Goal: Task Accomplishment & Management: Manage account settings

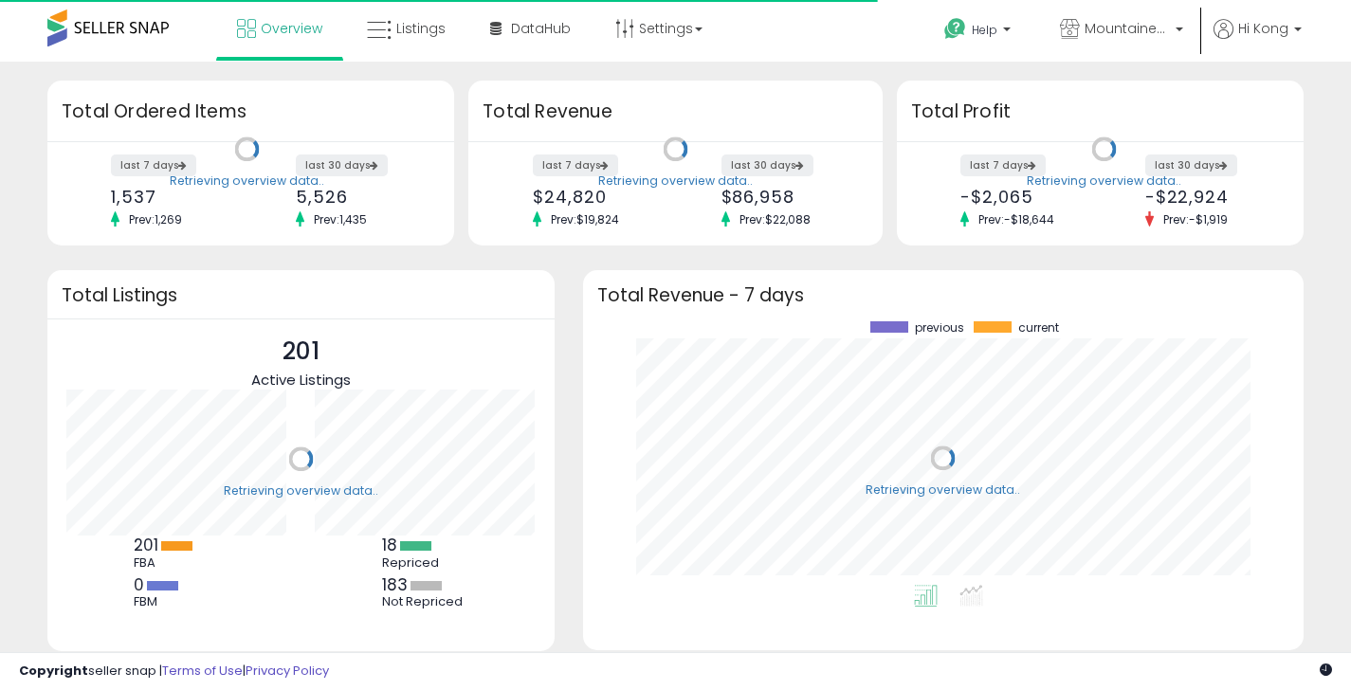
scroll to position [264, 683]
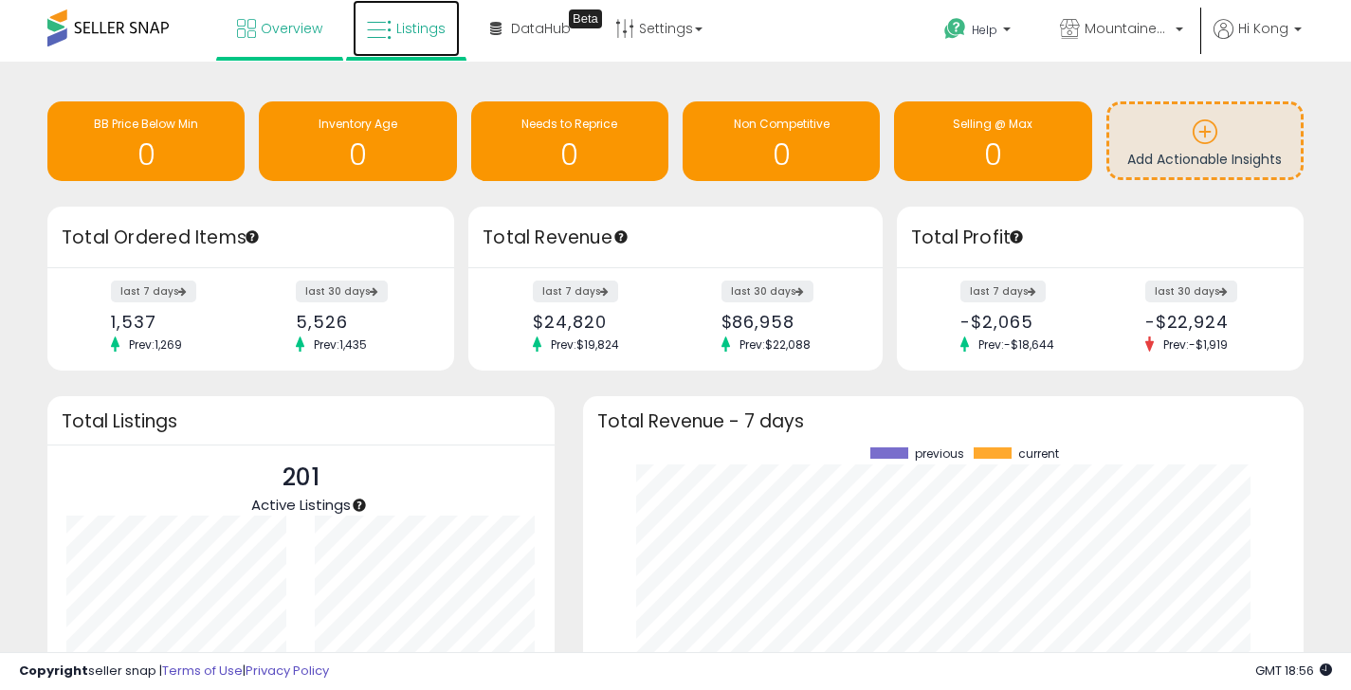
click at [375, 39] on icon at bounding box center [379, 30] width 25 height 25
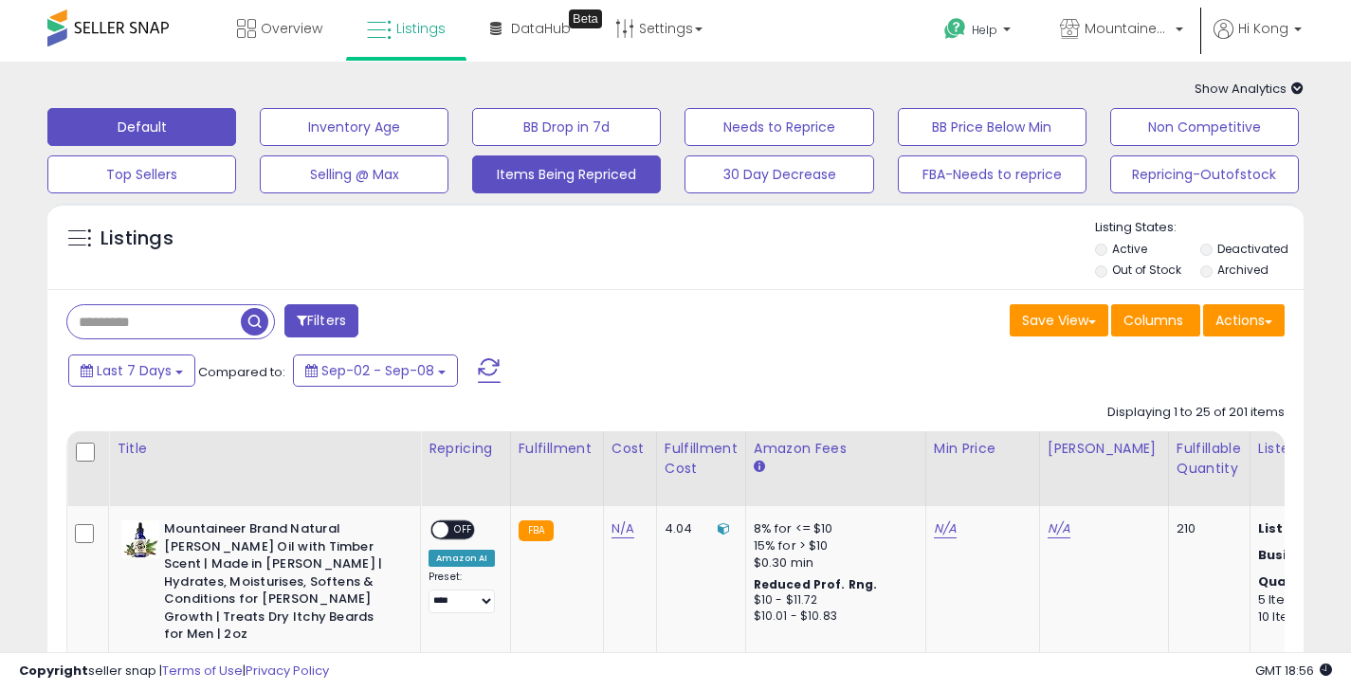
click at [531, 168] on button "Items Being Repriced" at bounding box center [566, 175] width 189 height 38
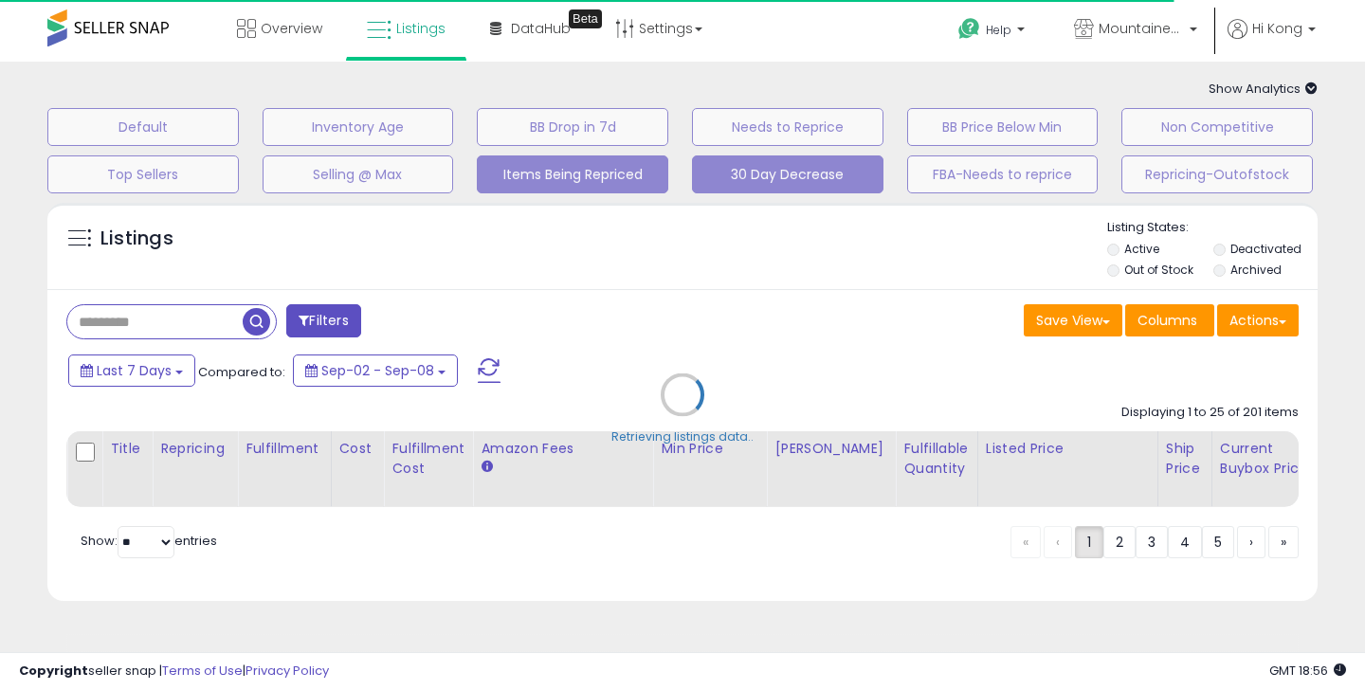
select select "**"
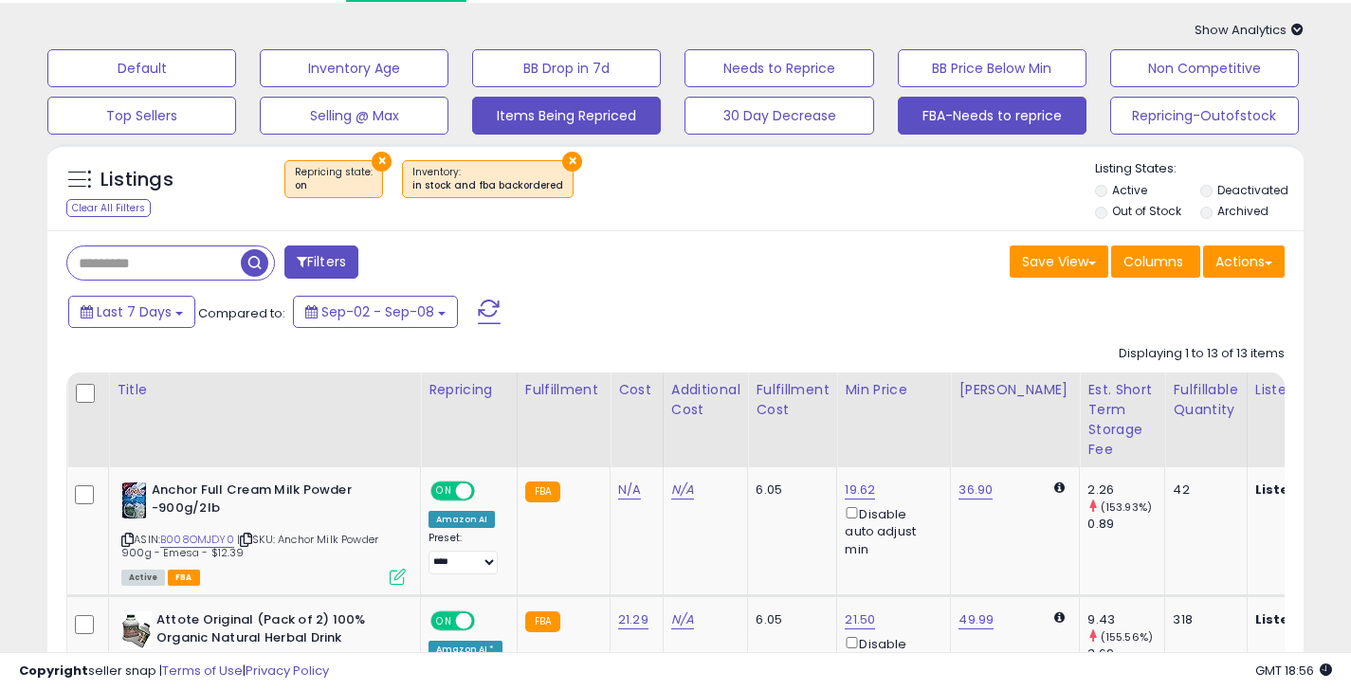
scroll to position [3, 0]
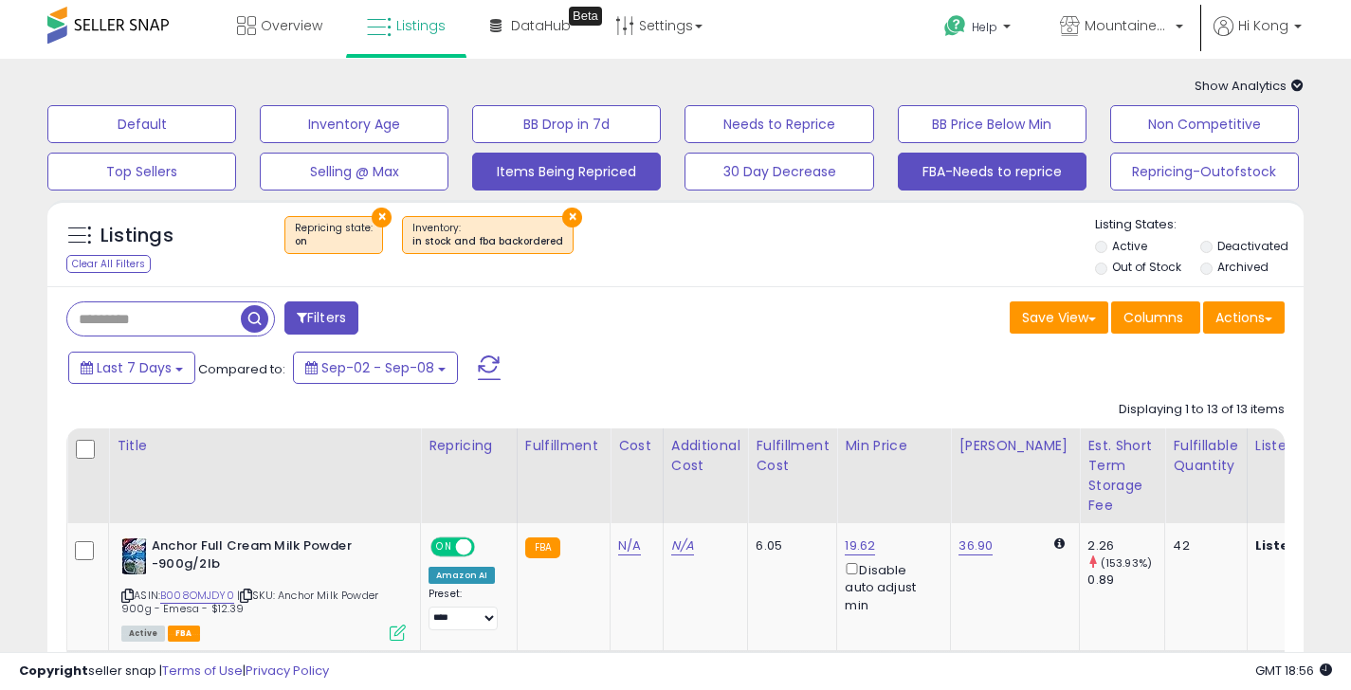
click at [947, 174] on button "FBA-Needs to reprice" at bounding box center [992, 172] width 189 height 38
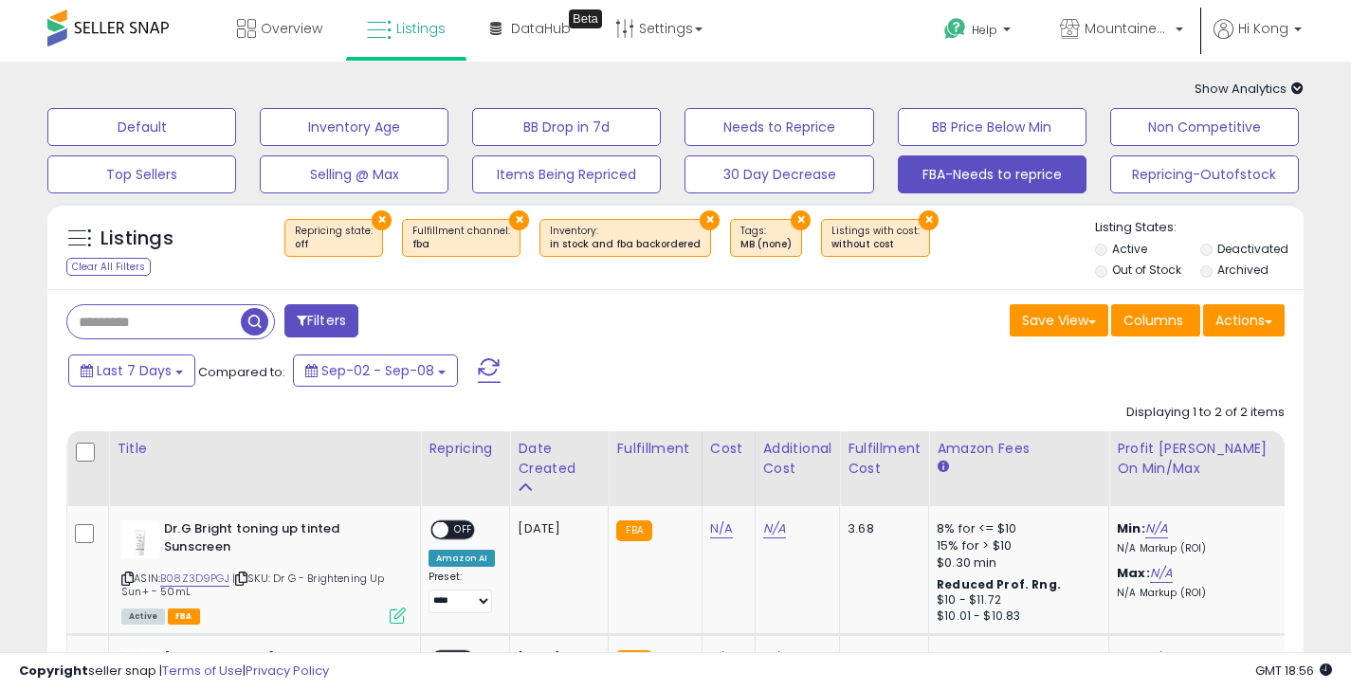
scroll to position [7, 0]
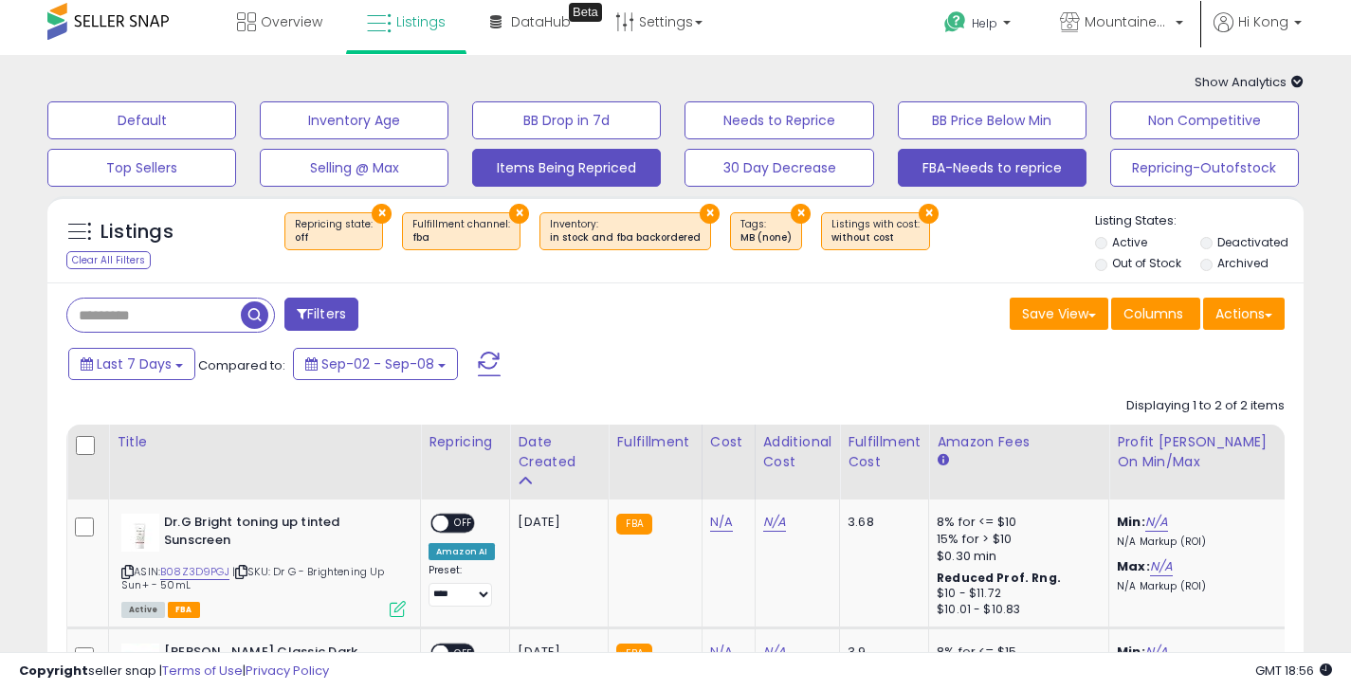
click at [570, 176] on button "Items Being Repriced" at bounding box center [566, 168] width 189 height 38
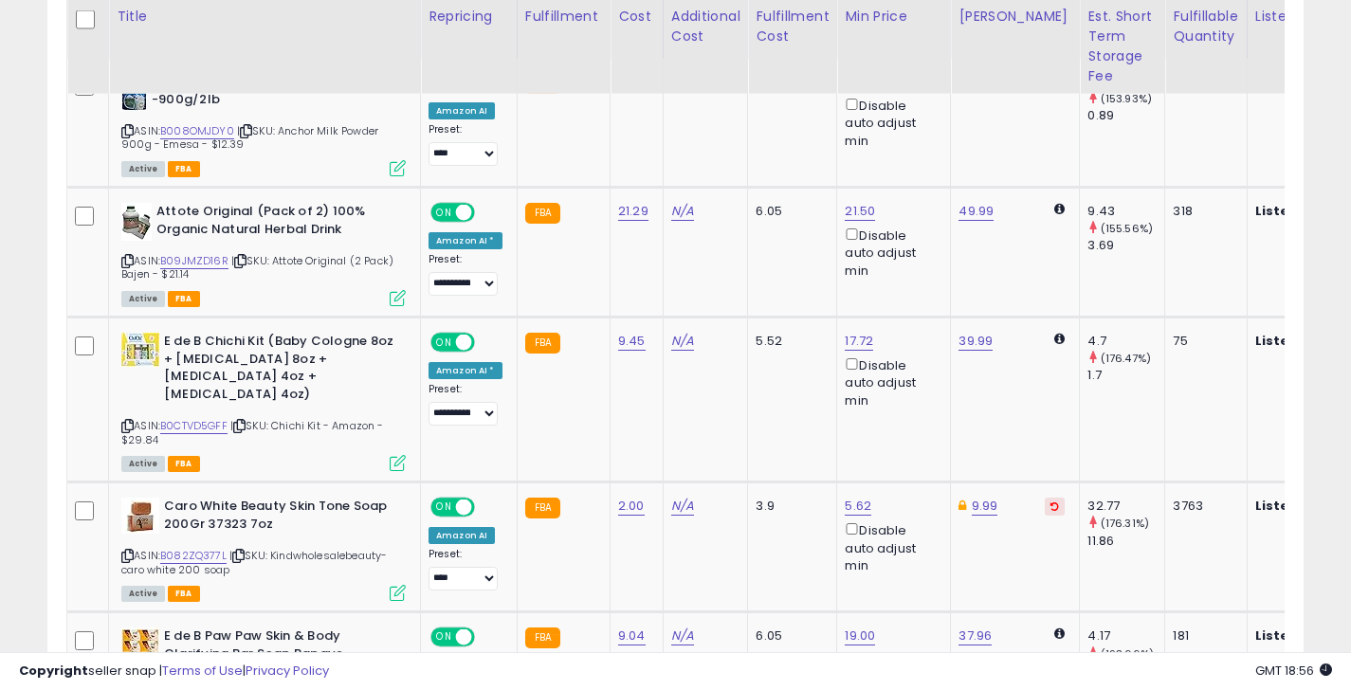
scroll to position [93, 0]
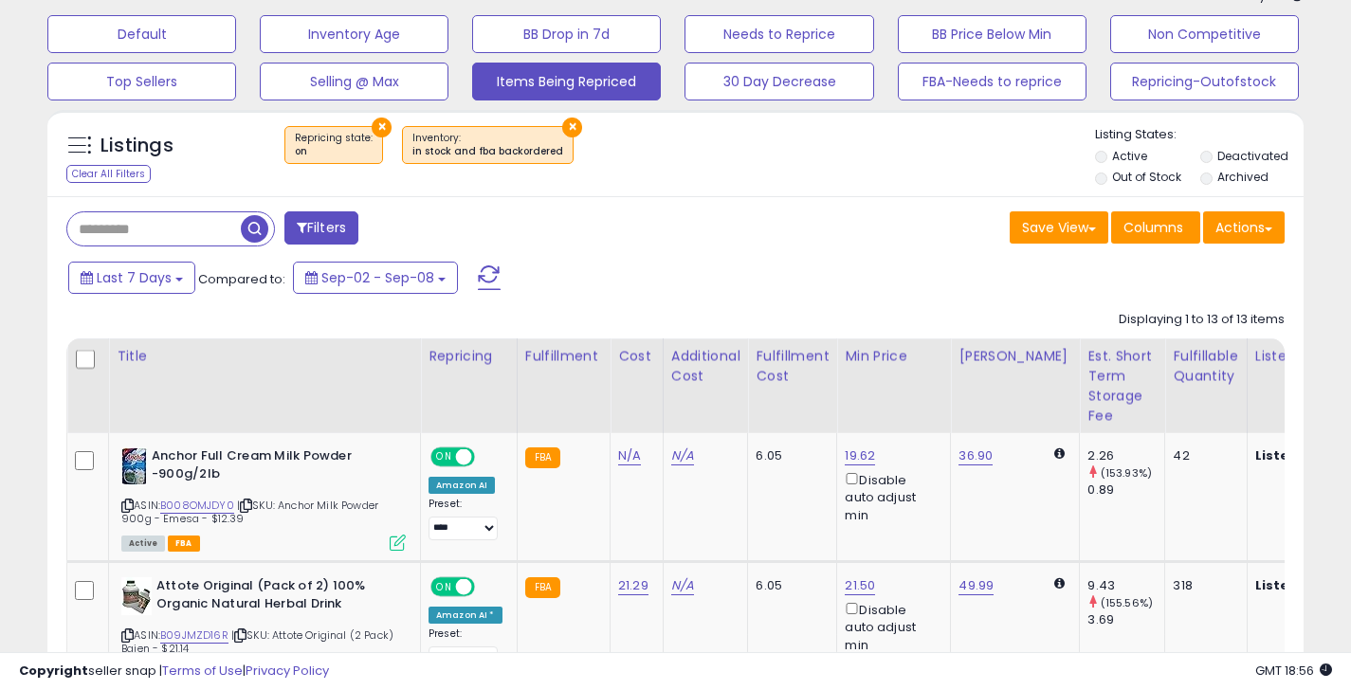
click at [953, 69] on button "FBA-Needs to reprice" at bounding box center [992, 82] width 189 height 38
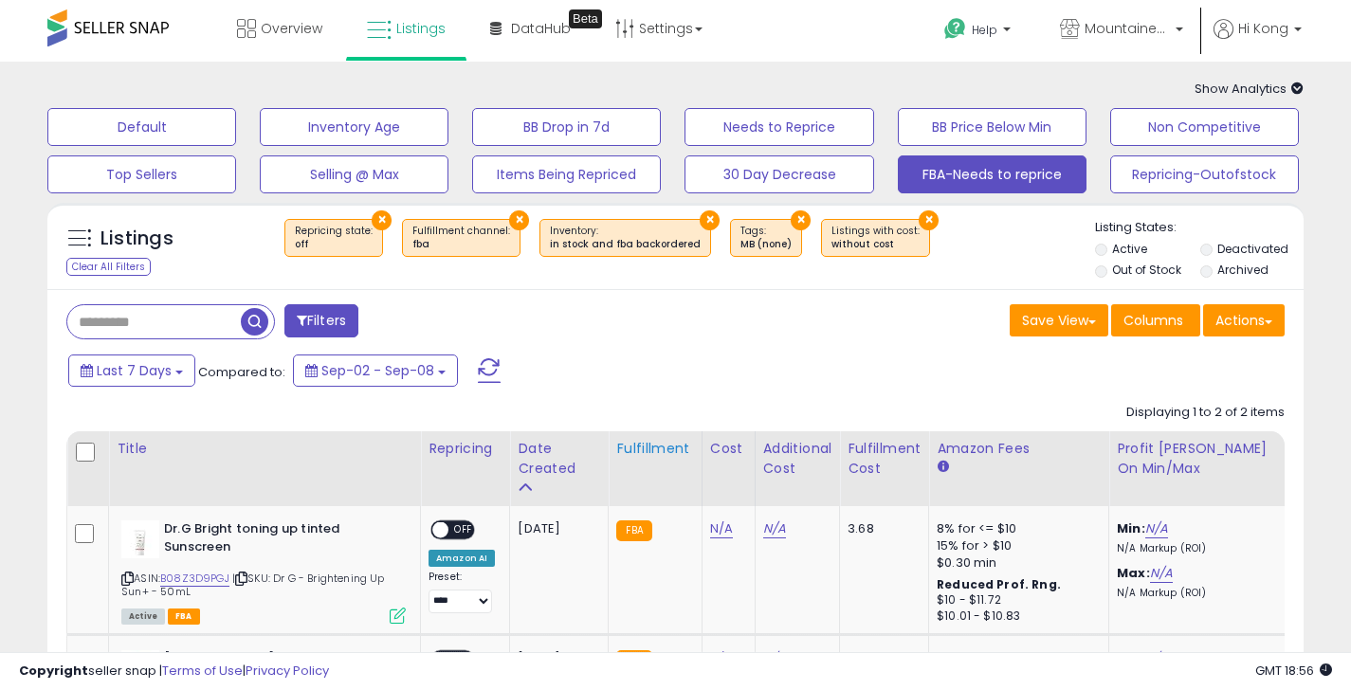
scroll to position [7, 0]
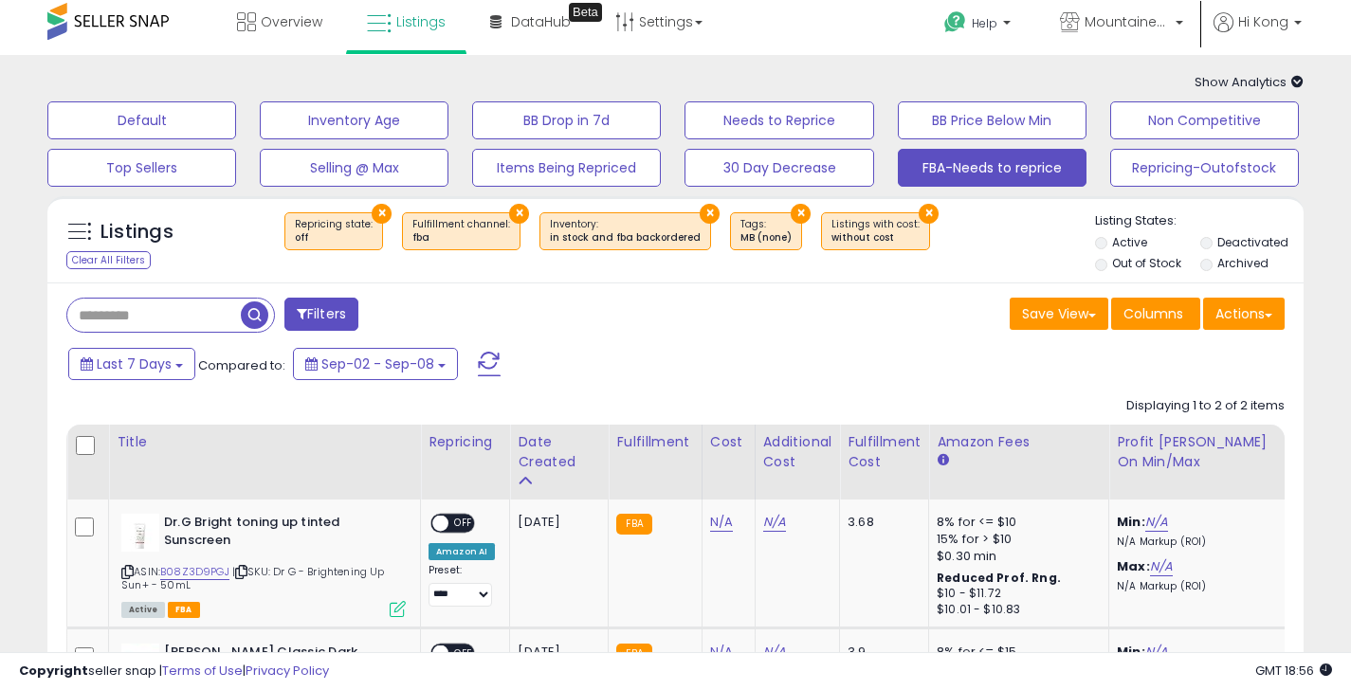
click at [700, 213] on button "×" at bounding box center [710, 214] width 20 height 20
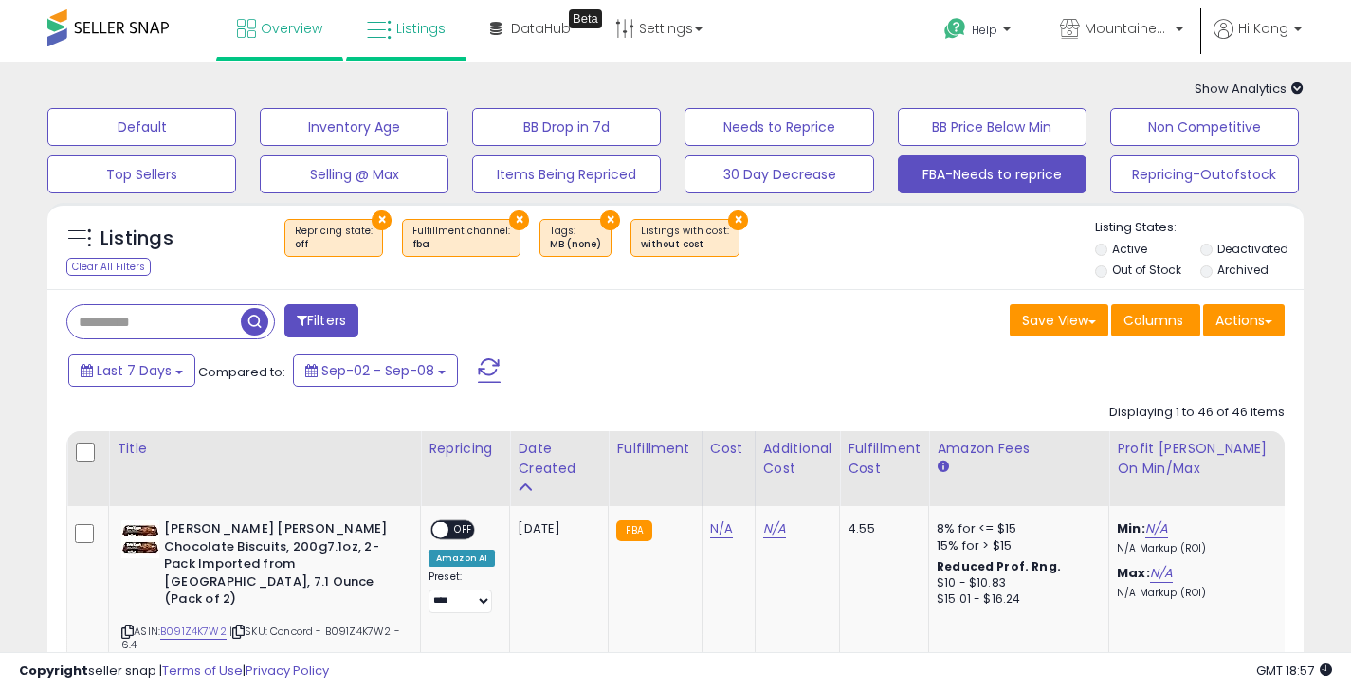
scroll to position [14, 0]
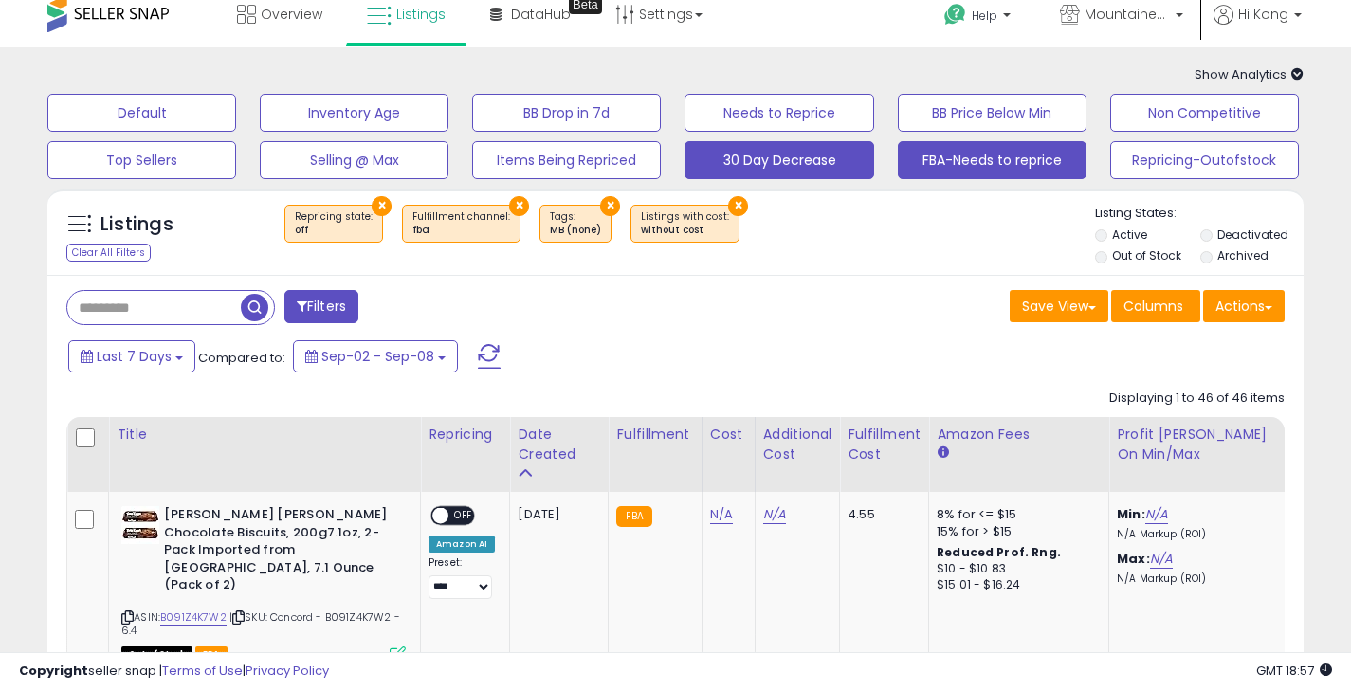
click at [784, 143] on button "30 Day Decrease" at bounding box center [779, 160] width 189 height 38
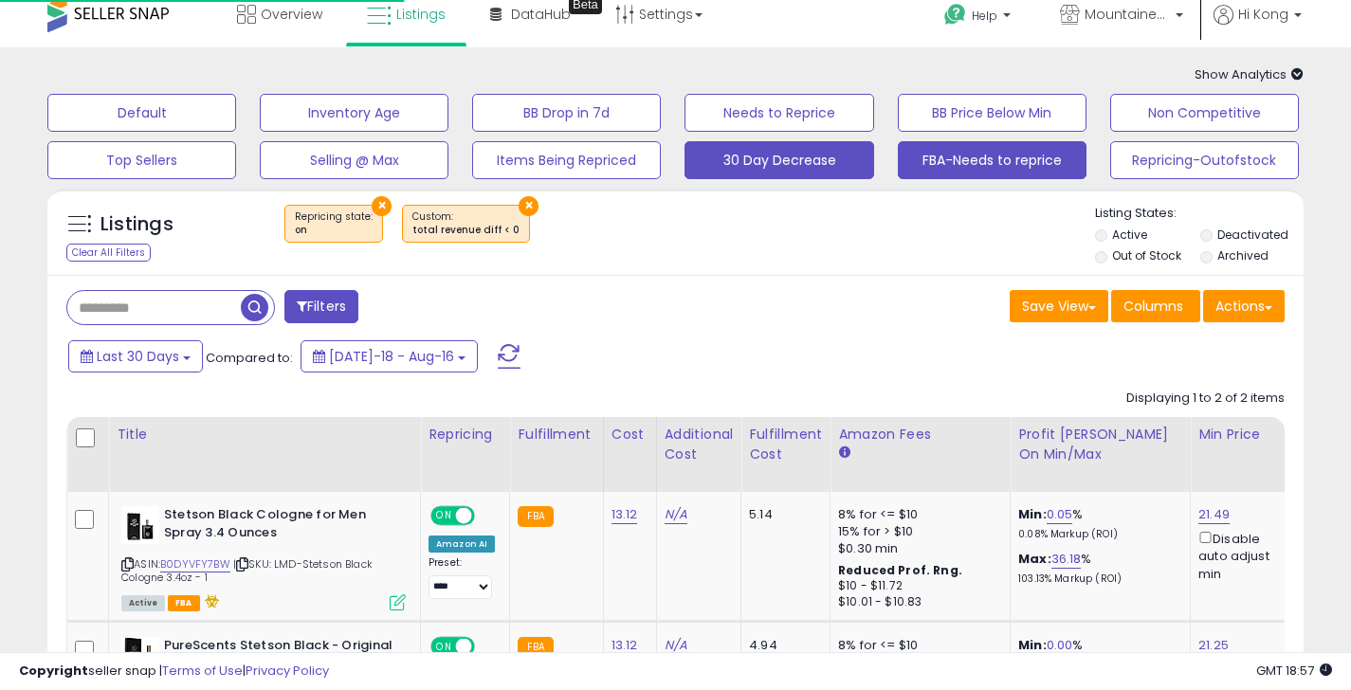
click at [930, 150] on button "FBA-Needs to reprice" at bounding box center [992, 160] width 189 height 38
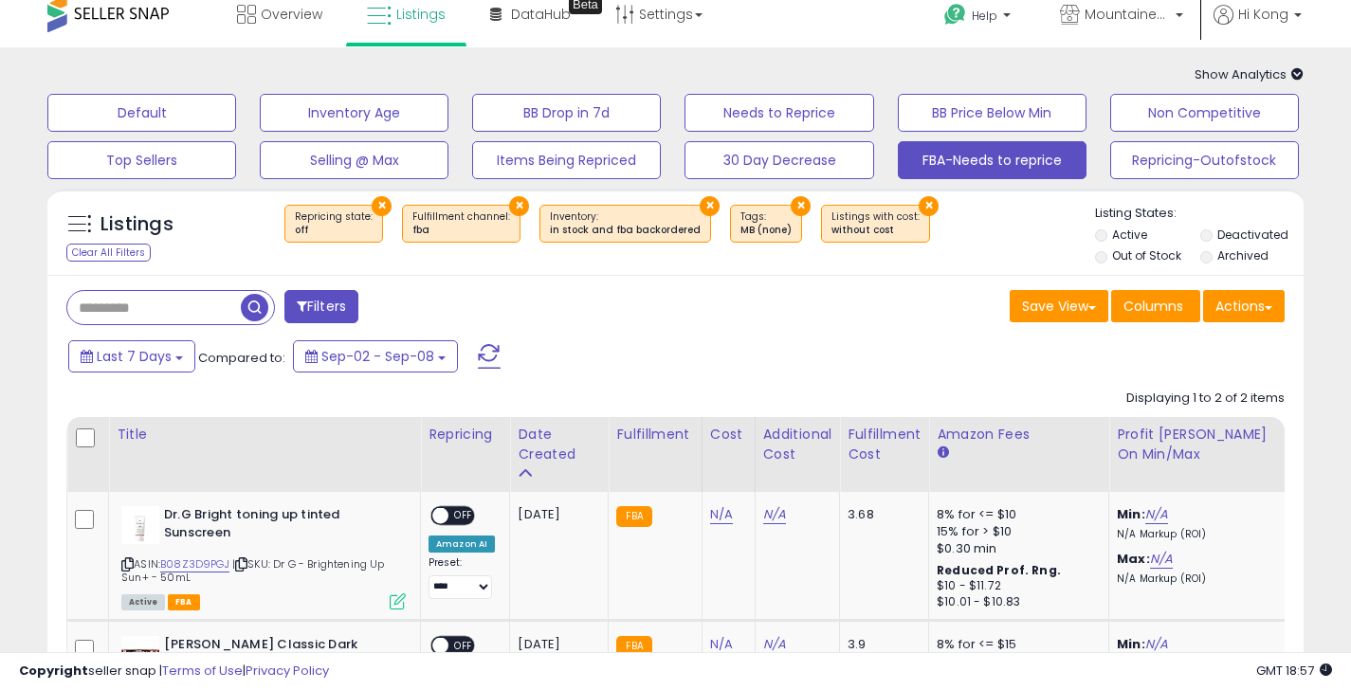
click at [919, 203] on button "×" at bounding box center [929, 206] width 20 height 20
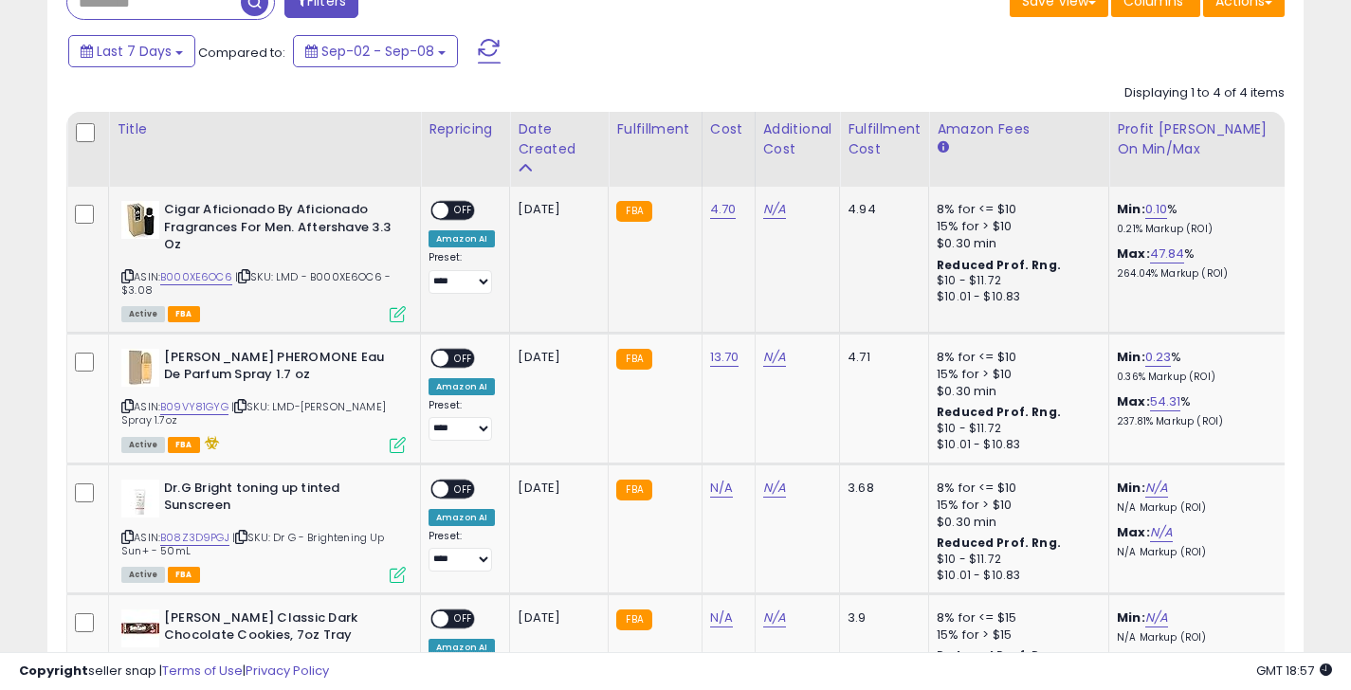
scroll to position [154, 0]
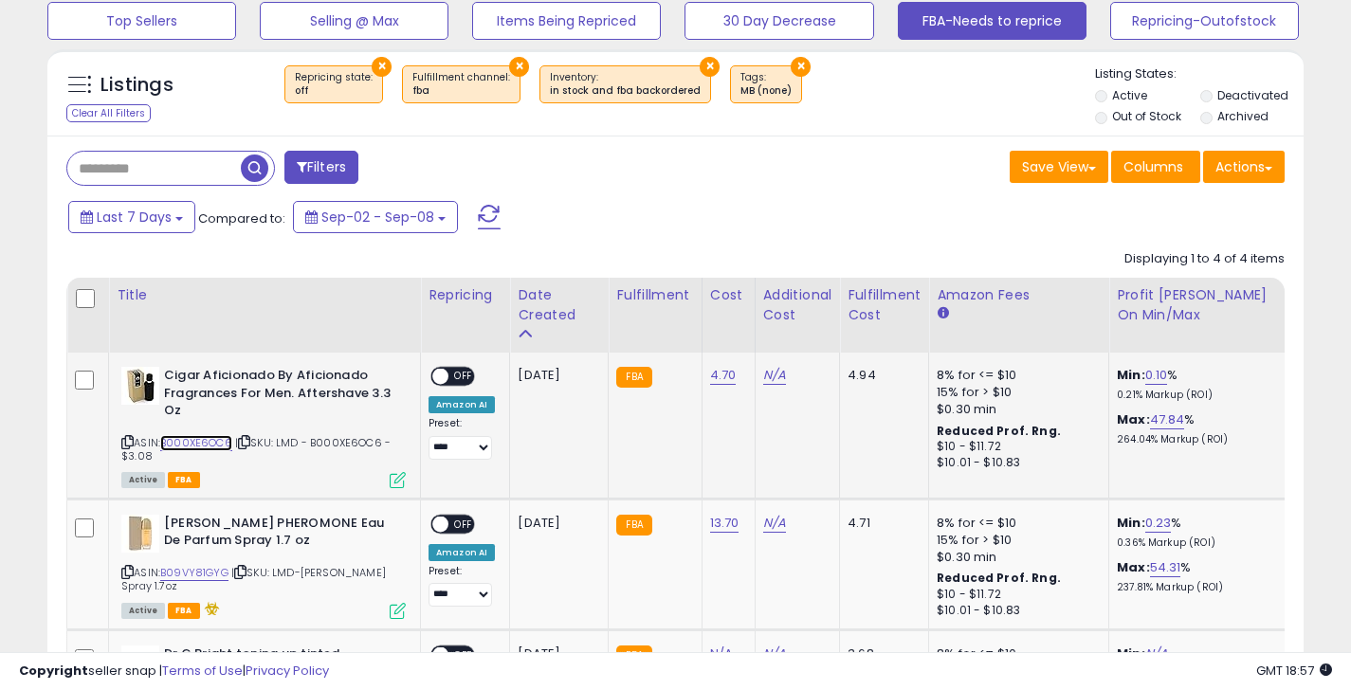
click at [174, 440] on link "B000XE6OC6" at bounding box center [196, 443] width 72 height 16
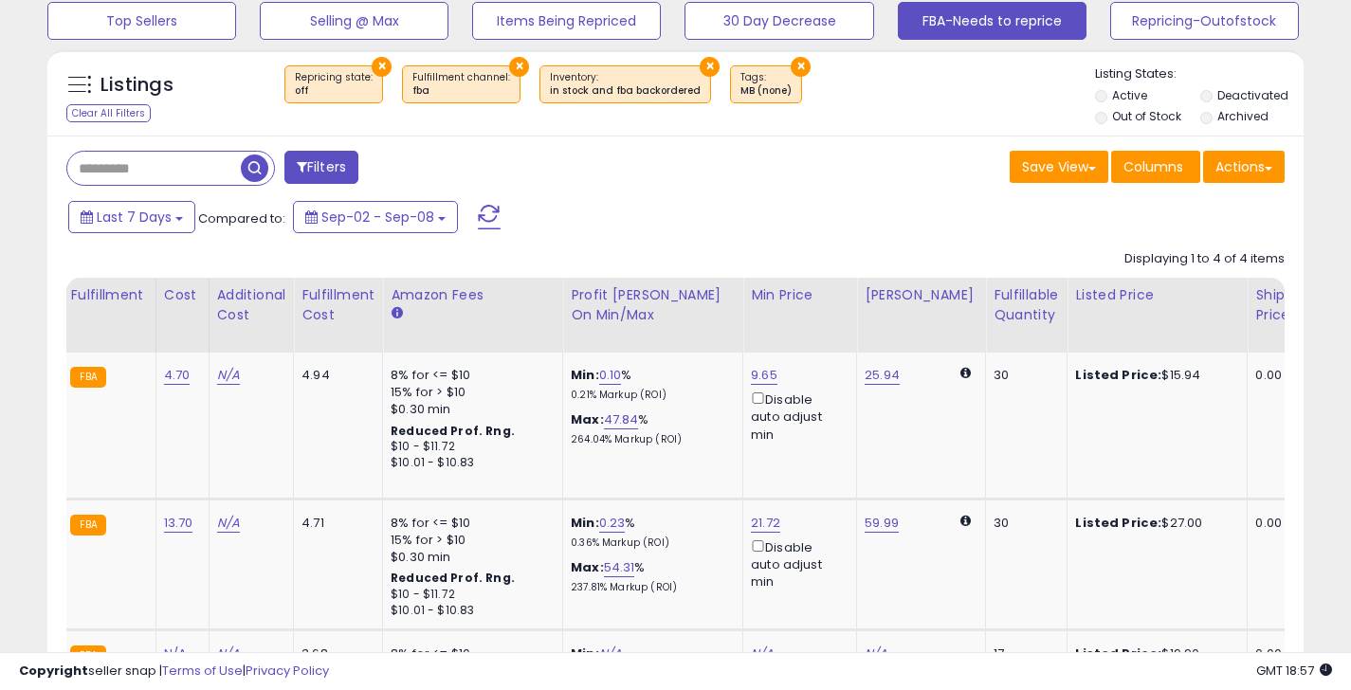
scroll to position [0, 0]
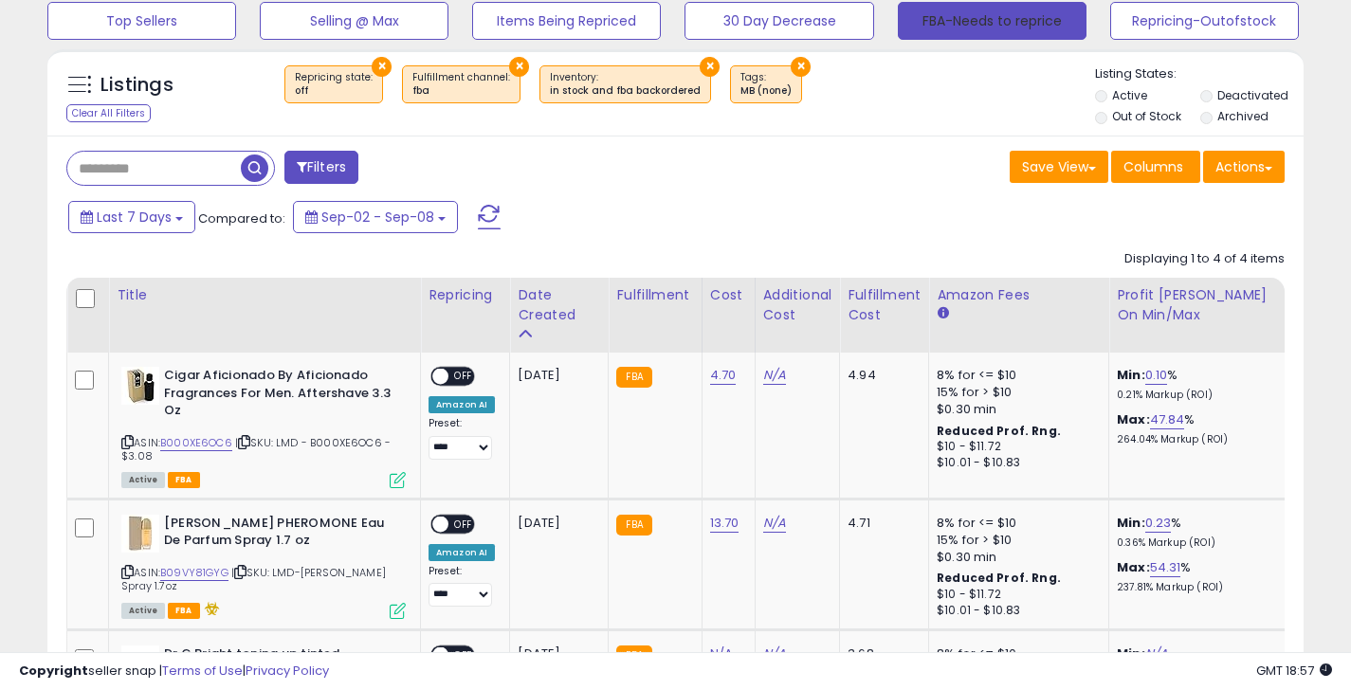
click at [1009, 29] on button "FBA-Needs to reprice" at bounding box center [992, 21] width 189 height 38
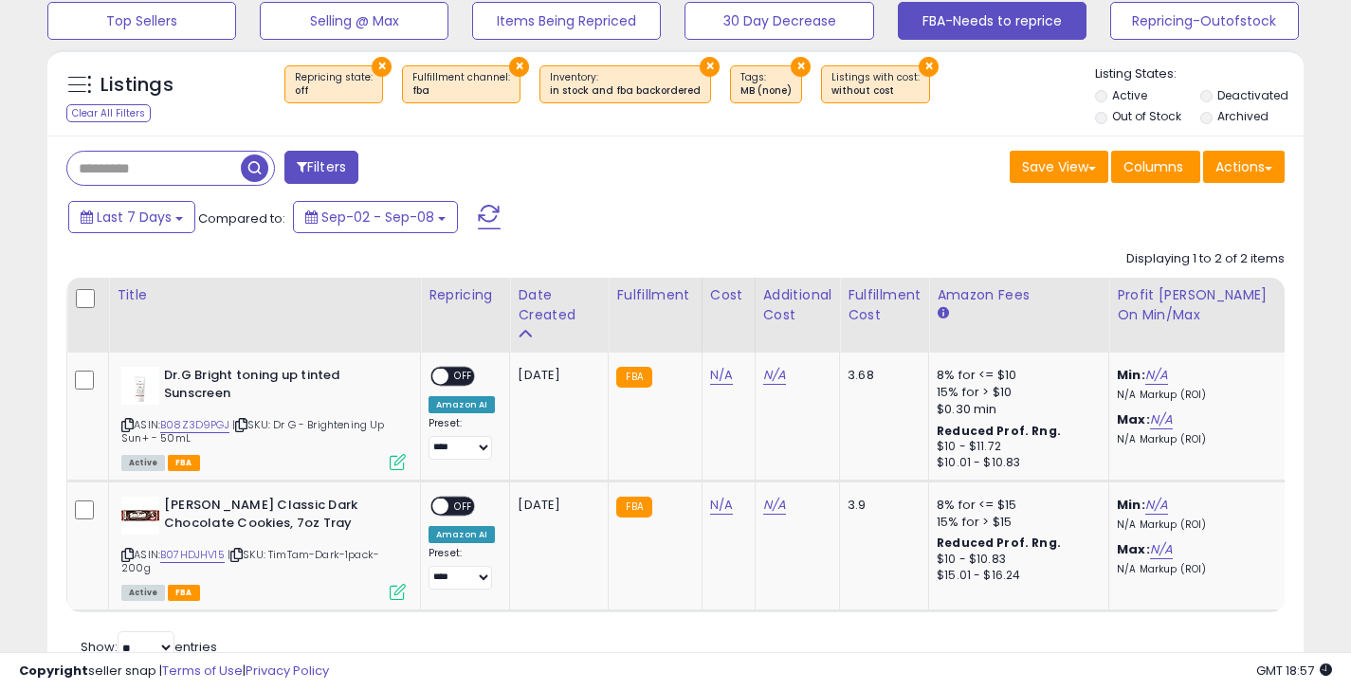
click at [919, 64] on button "×" at bounding box center [929, 67] width 20 height 20
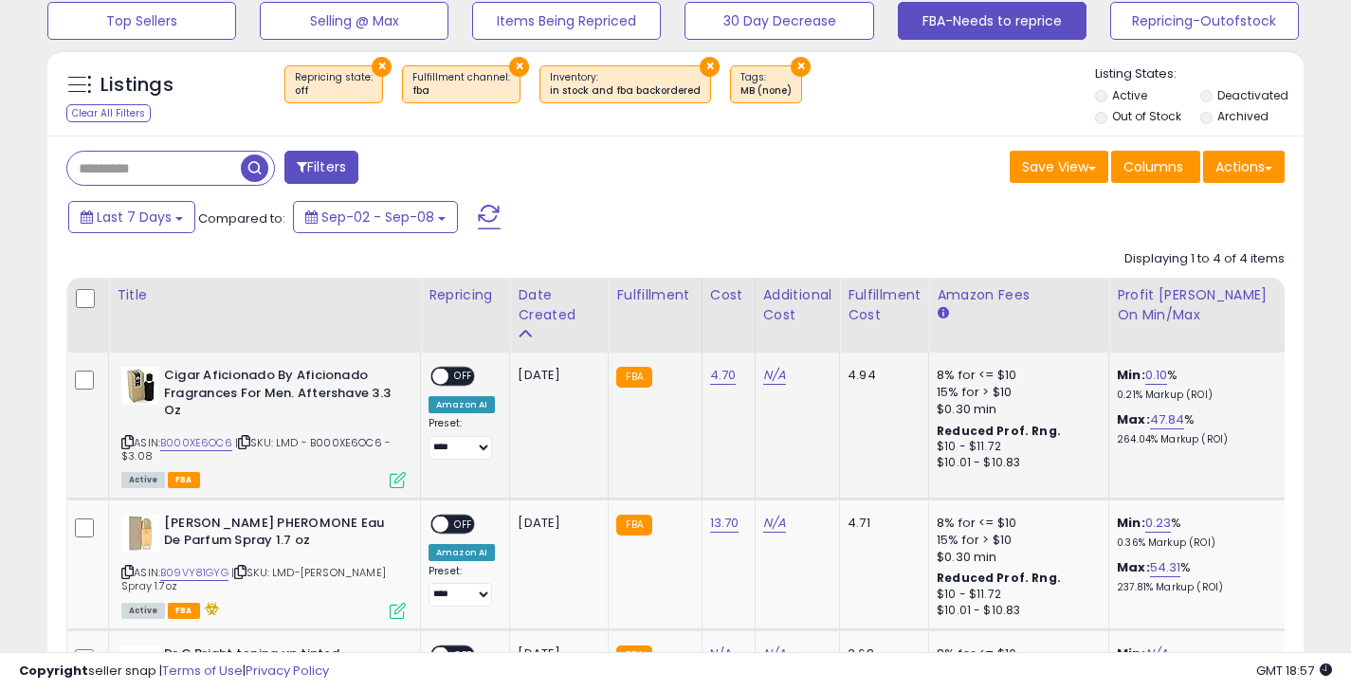
click at [387, 477] on div "Active FBA" at bounding box center [263, 478] width 284 height 13
click at [393, 478] on icon at bounding box center [398, 480] width 16 height 16
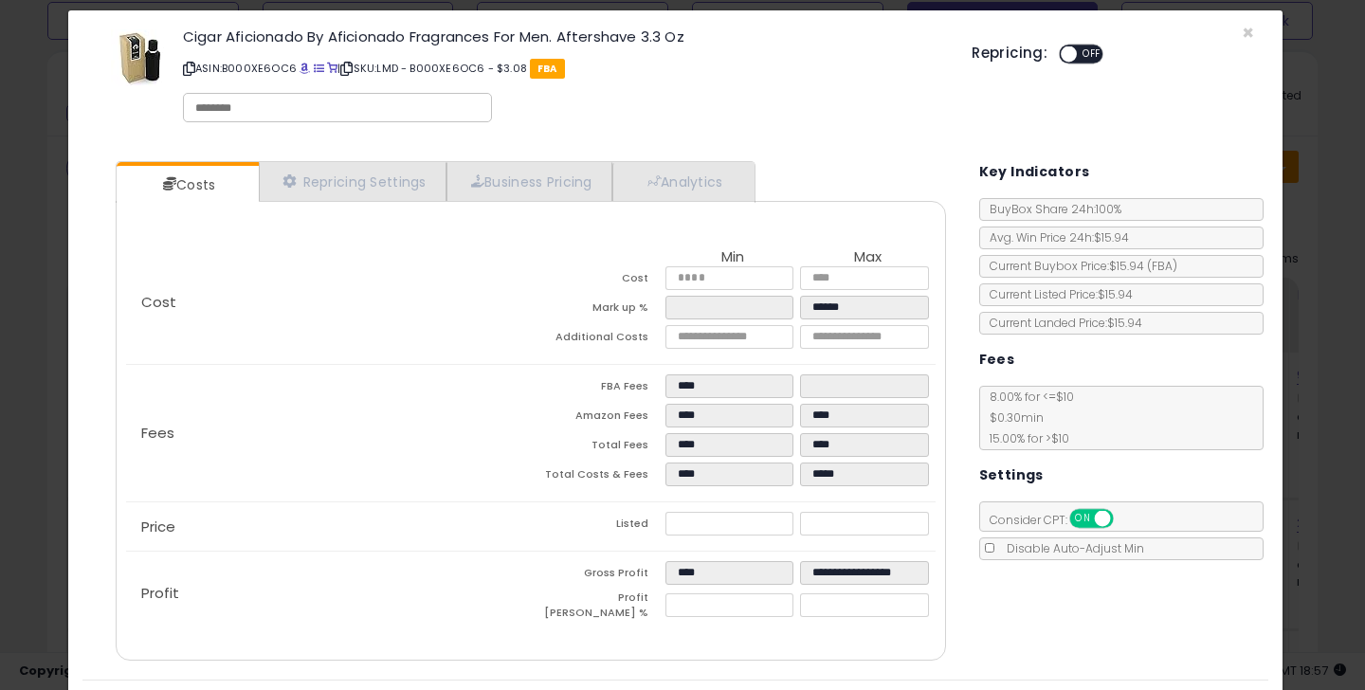
click at [1077, 50] on span "OFF" at bounding box center [1092, 54] width 30 height 16
click at [1242, 28] on span "×" at bounding box center [1248, 32] width 12 height 27
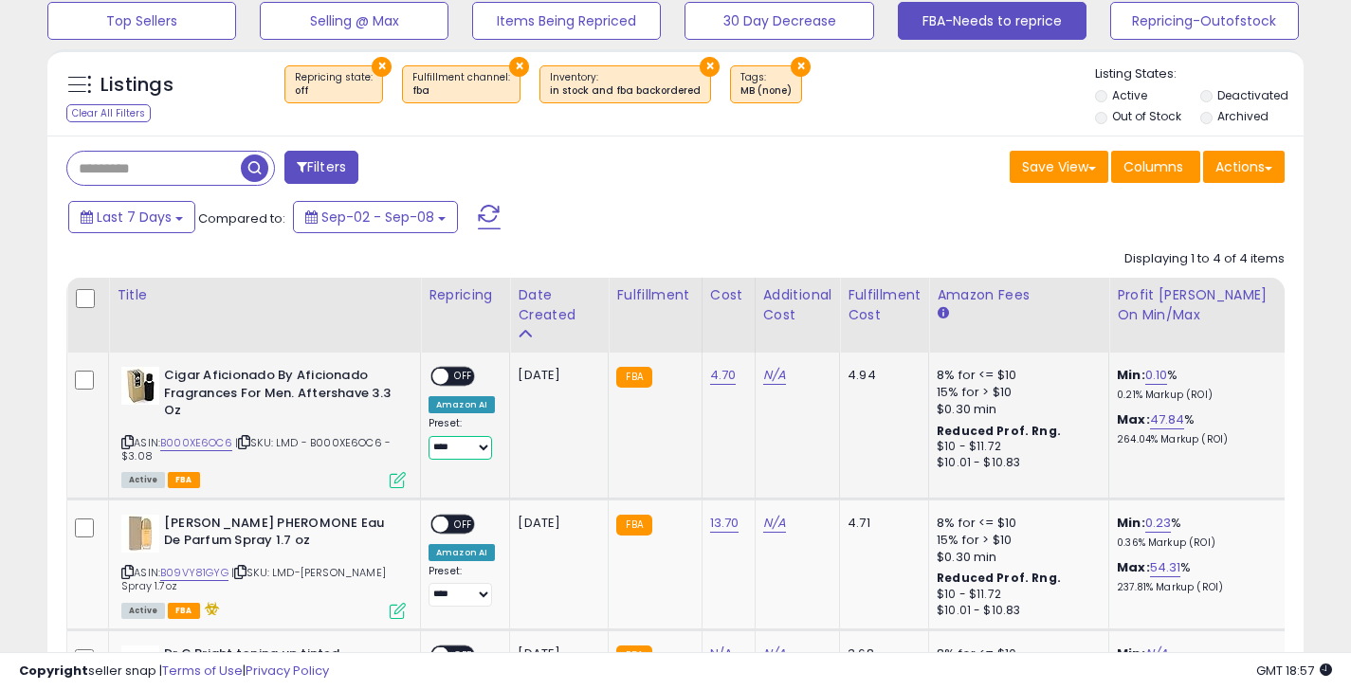
click at [472, 452] on select "**********" at bounding box center [461, 448] width 64 height 24
click at [474, 369] on div "**********" at bounding box center [462, 413] width 66 height 93
click at [460, 380] on span "OFF" at bounding box center [463, 377] width 30 height 16
click at [753, 183] on div "Save View Save As New View Update Current View Columns Actions Import Export Vi…" at bounding box center [988, 169] width 624 height 37
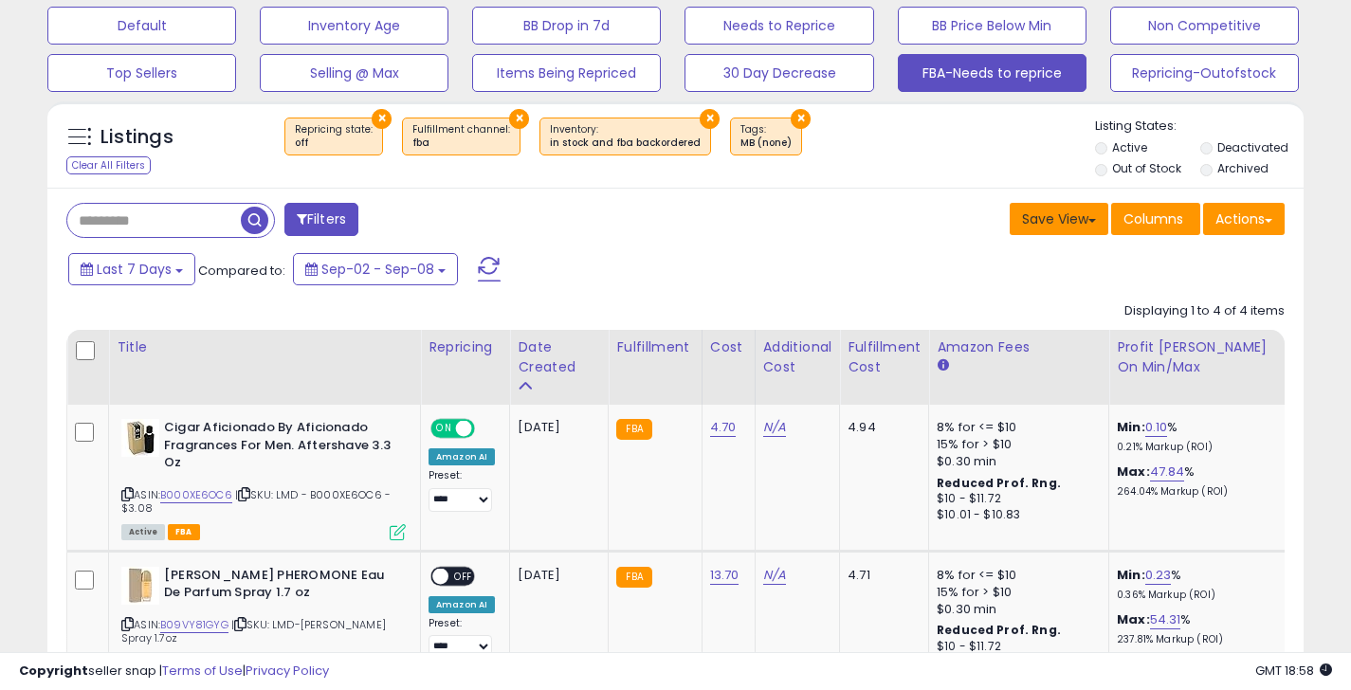
click at [1071, 229] on button "Save View" at bounding box center [1059, 219] width 99 height 32
click at [999, 286] on link "Update Current View" at bounding box center [1002, 292] width 203 height 29
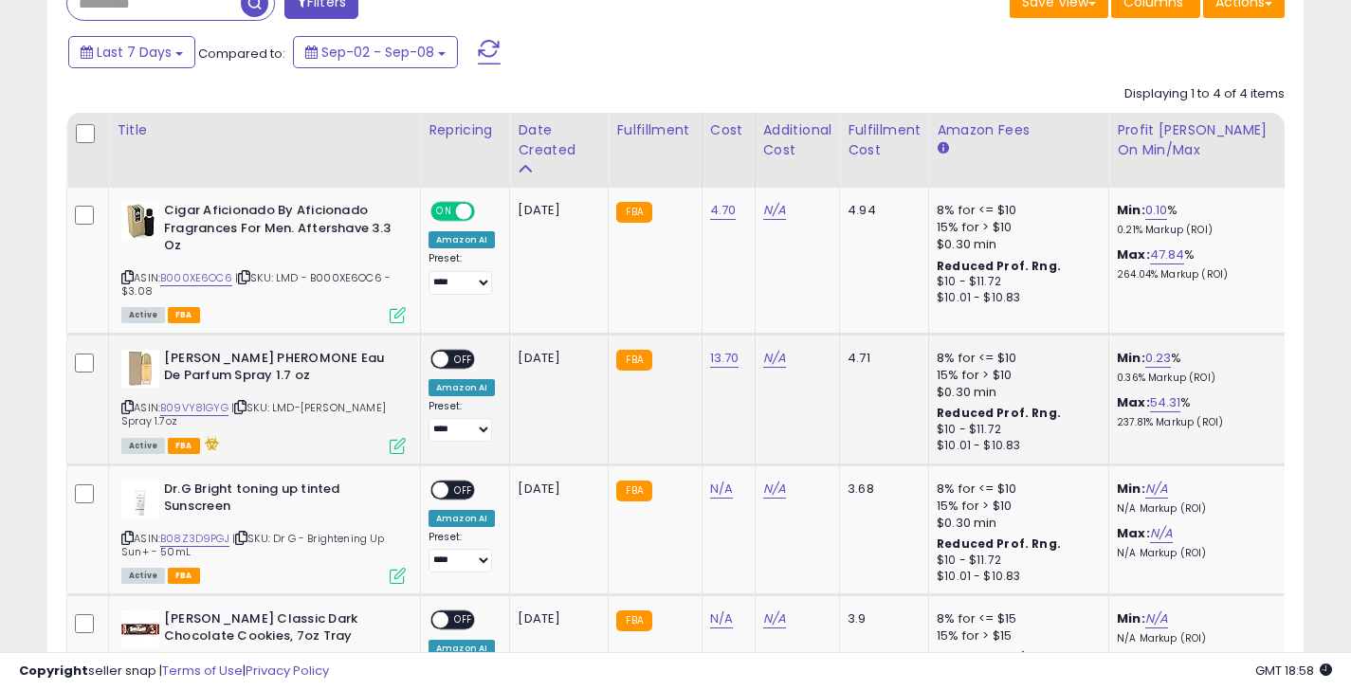
click at [457, 356] on span "OFF" at bounding box center [463, 359] width 30 height 16
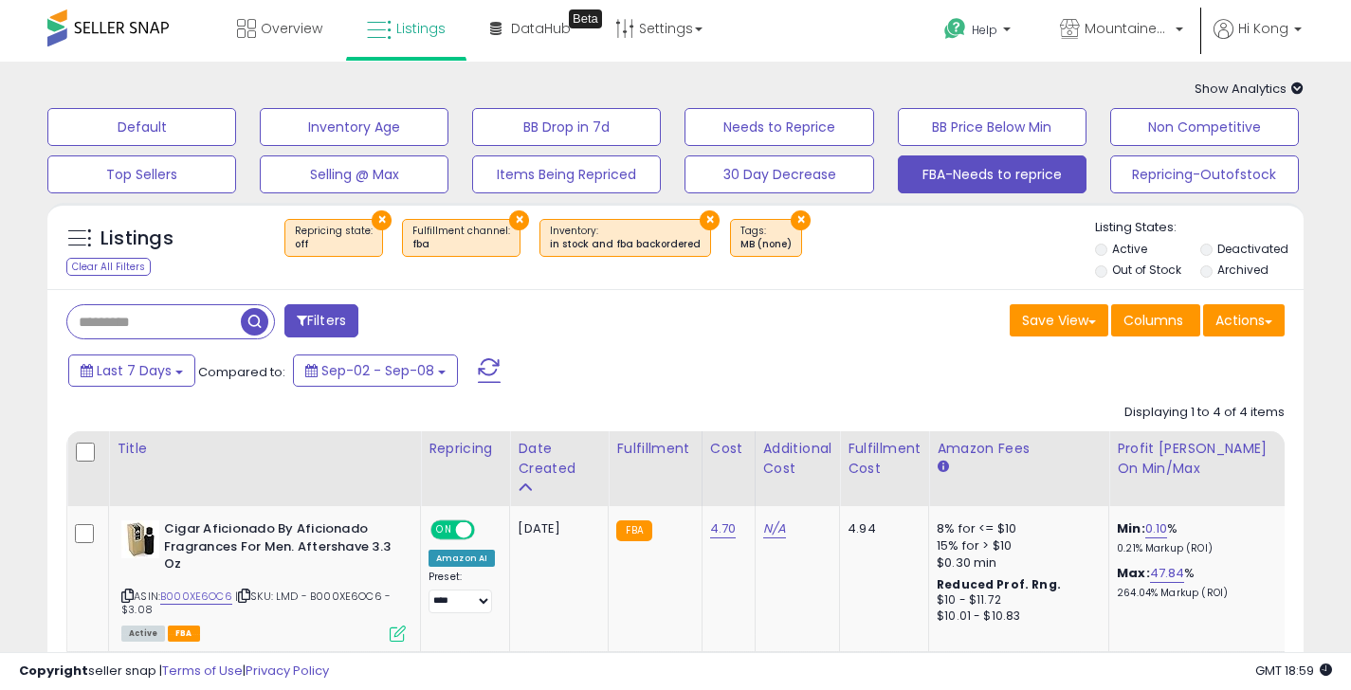
click at [722, 323] on div "Save View Save As New View Columns Actions [GEOGRAPHIC_DATA]" at bounding box center [988, 322] width 624 height 37
click at [803, 186] on button "30 Day Decrease" at bounding box center [779, 175] width 189 height 38
